Goal: Obtain resource: Download file/media

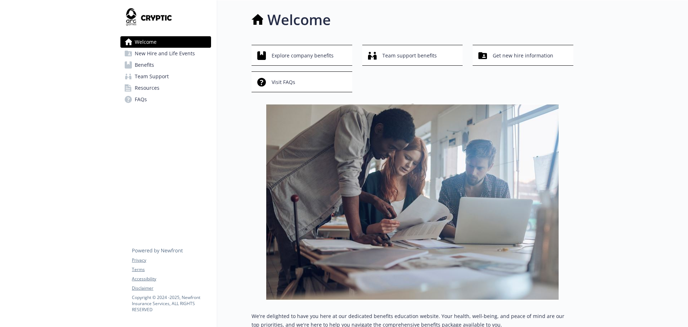
click at [159, 87] on link "Resources" at bounding box center [165, 87] width 91 height 11
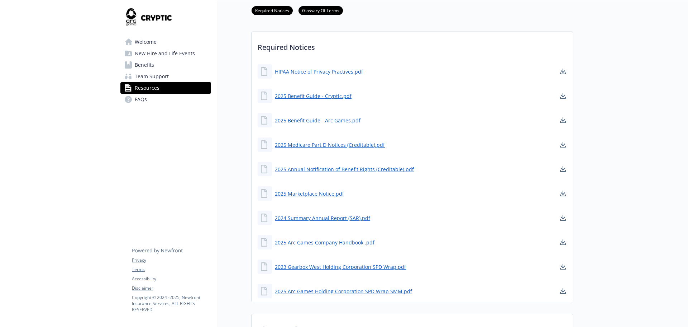
scroll to position [215, 0]
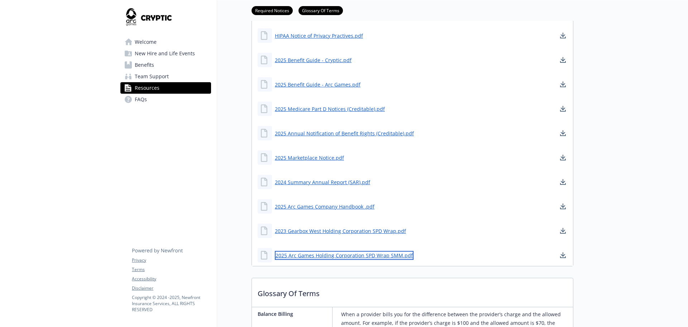
click at [388, 255] on link "2025 Arc Games Holding Corporation SPD Wrap SMM.pdf" at bounding box center [344, 255] width 139 height 9
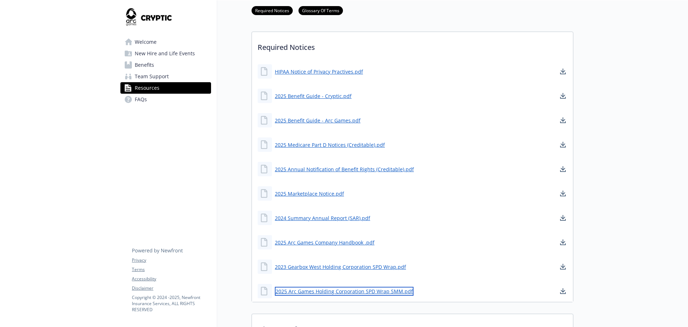
scroll to position [108, 0]
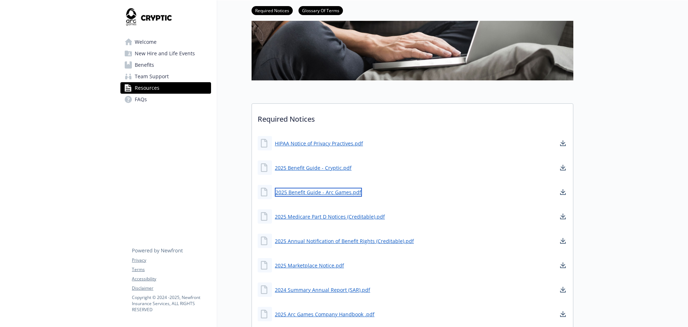
click at [308, 189] on link "2025 Benefit Guide - Arc Games.pdf" at bounding box center [318, 191] width 87 height 9
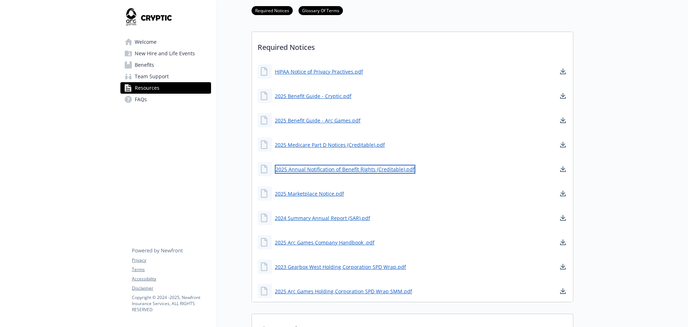
click at [313, 169] on link "2025 Annual Notification of Benefit Rights (Creditable).pdf" at bounding box center [345, 169] width 141 height 9
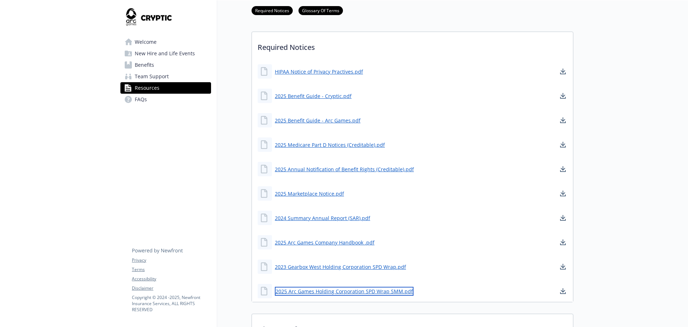
click at [324, 290] on link "2025 Arc Games Holding Corporation SPD Wrap SMM.pdf" at bounding box center [344, 290] width 139 height 9
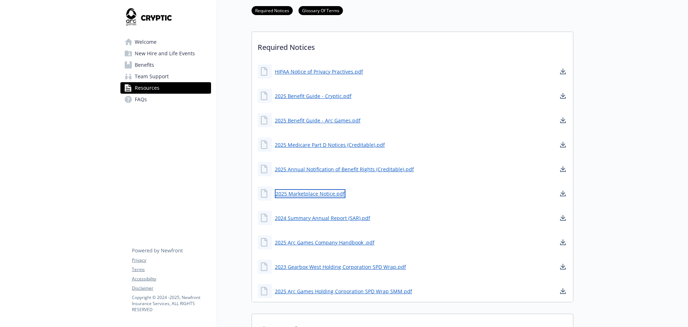
click at [302, 190] on link "2025 Marketplace Notice.pdf" at bounding box center [310, 193] width 71 height 9
click at [303, 219] on link "2024 Summary Annual Report (SAR).pdf" at bounding box center [323, 217] width 97 height 9
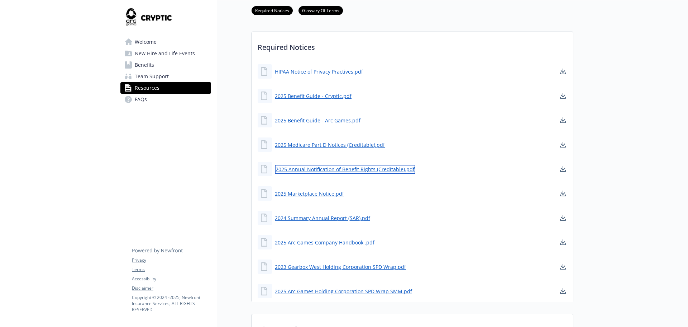
click at [334, 168] on link "2025 Annual Notification of Benefit Rights (Creditable).pdf" at bounding box center [345, 169] width 141 height 9
